Goal: Information Seeking & Learning: Learn about a topic

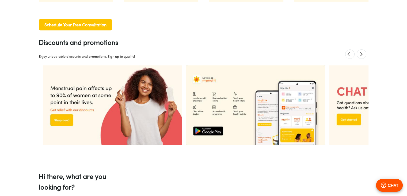
click at [362, 53] on icon "next" at bounding box center [362, 54] width 3 height 4
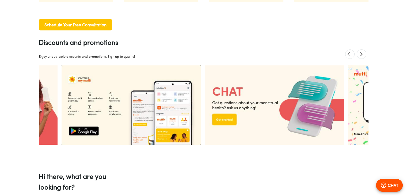
scroll to position [0, 279]
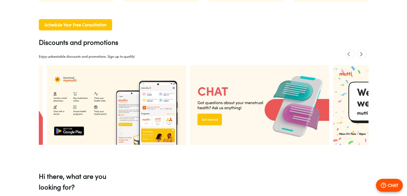
click at [362, 53] on icon "next" at bounding box center [362, 54] width 3 height 4
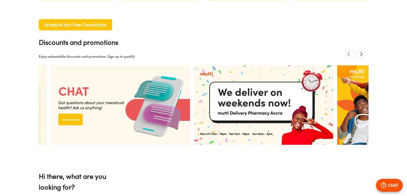
click at [362, 53] on icon "next" at bounding box center [362, 54] width 3 height 4
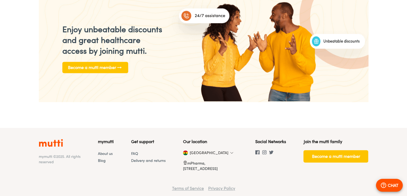
scroll to position [752, 0]
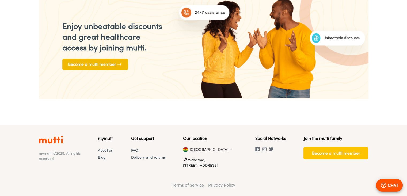
click at [93, 62] on span "Become a mutti member" at bounding box center [95, 64] width 55 height 8
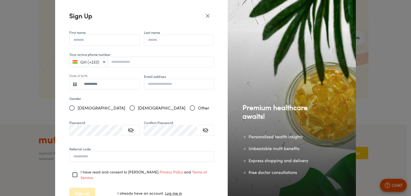
click at [206, 15] on icon "close" at bounding box center [208, 16] width 6 height 6
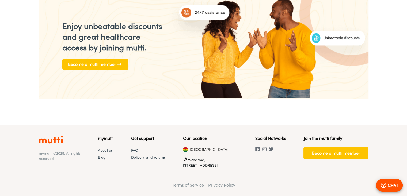
click at [201, 152] on div "Our location [GEOGRAPHIC_DATA] mPharma, [STREET_ADDRESS]" at bounding box center [210, 153] width 55 height 36
click at [191, 151] on section "[GEOGRAPHIC_DATA]" at bounding box center [187, 149] width 8 height 5
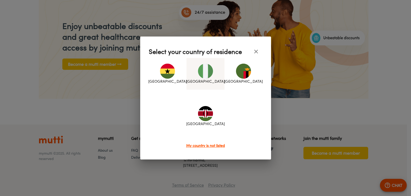
click at [202, 77] on img at bounding box center [205, 70] width 15 height 15
type input "*"
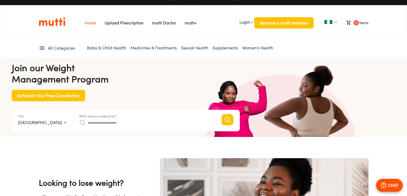
scroll to position [0, 0]
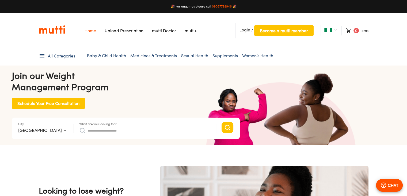
click at [192, 31] on link "mutti+" at bounding box center [191, 30] width 12 height 5
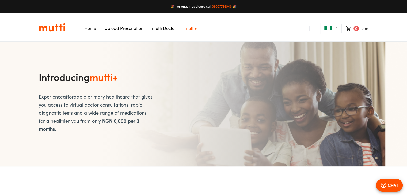
click at [166, 29] on link "mutti Doctor" at bounding box center [164, 27] width 24 height 5
